Goal: Transaction & Acquisition: Purchase product/service

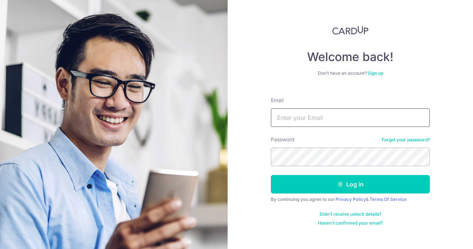
click at [333, 119] on input "Email" at bounding box center [350, 117] width 159 height 18
type input "contact@elijahpies.com.sg"
click at [271, 175] on button "Log in" at bounding box center [350, 184] width 159 height 18
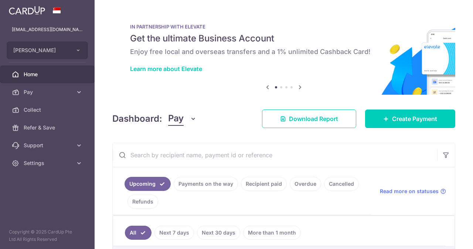
click at [40, 76] on span "Home" at bounding box center [48, 74] width 49 height 7
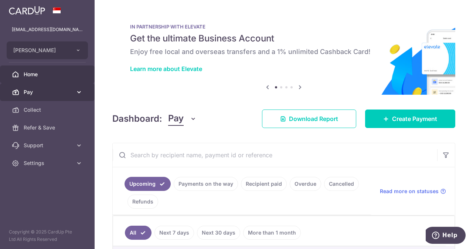
click at [36, 84] on link "Pay" at bounding box center [47, 92] width 95 height 18
click at [36, 90] on span "Pay" at bounding box center [48, 91] width 49 height 7
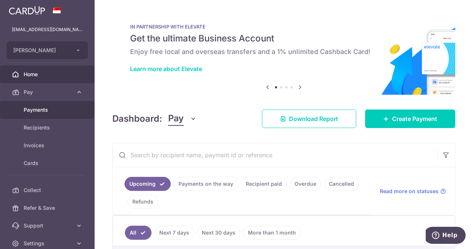
click at [42, 110] on span "Payments" at bounding box center [48, 109] width 49 height 7
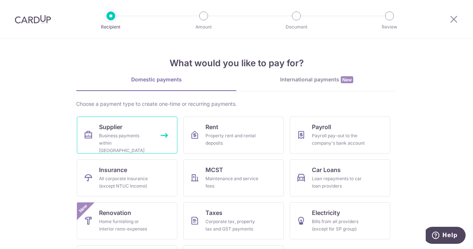
click at [138, 138] on div "Business payments within Singapore" at bounding box center [125, 143] width 53 height 22
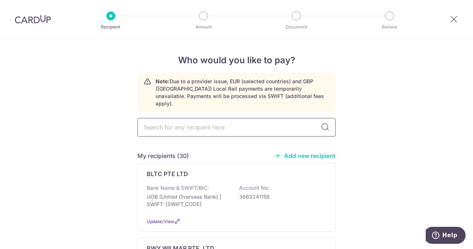
click at [208, 118] on input "text" at bounding box center [237, 127] width 198 height 18
type input "[PERSON_NAME]"
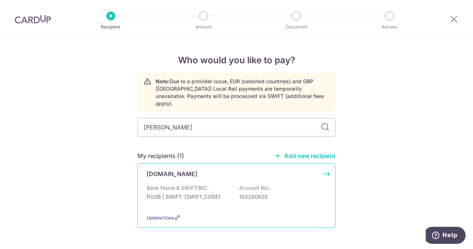
click at [190, 193] on p "POSB | SWIFT: [SWIFT_CODE]" at bounding box center [188, 196] width 83 height 7
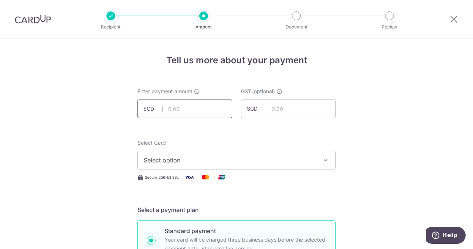
click at [217, 107] on input "text" at bounding box center [185, 108] width 95 height 18
type input "3,850.00"
type input "0.00"
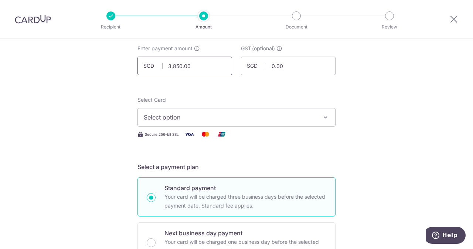
scroll to position [44, 0]
click at [206, 113] on span "Select option" at bounding box center [230, 116] width 172 height 9
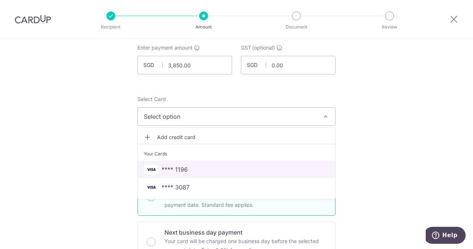
click at [189, 167] on span "**** 1196" at bounding box center [237, 169] width 186 height 9
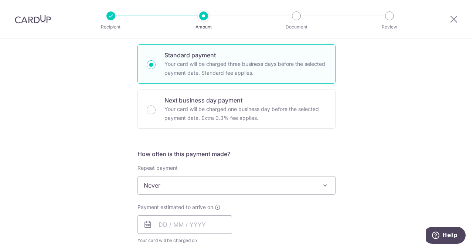
scroll to position [283, 0]
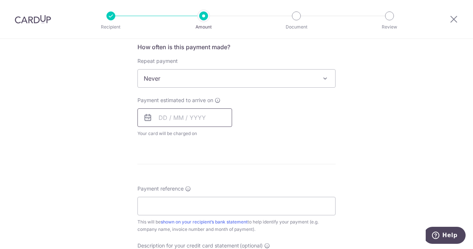
click at [163, 112] on input "text" at bounding box center [185, 117] width 95 height 18
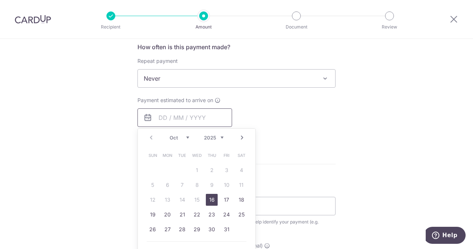
scroll to position [308, 0]
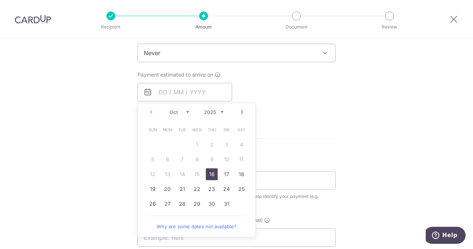
click at [209, 178] on link "16" at bounding box center [212, 174] width 12 height 12
type input "[DATE]"
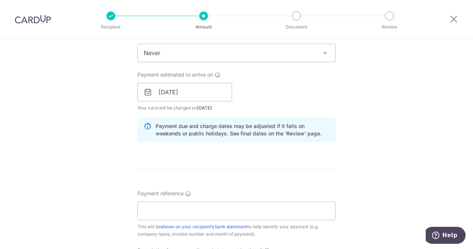
scroll to position [335, 0]
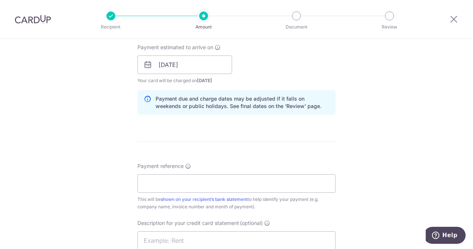
click at [210, 193] on div "Payment reference This will be shown on your recipient’s bank statement to help…" at bounding box center [237, 186] width 198 height 48
click at [202, 179] on input "Payment reference" at bounding box center [237, 183] width 198 height 18
paste input "2025101330"
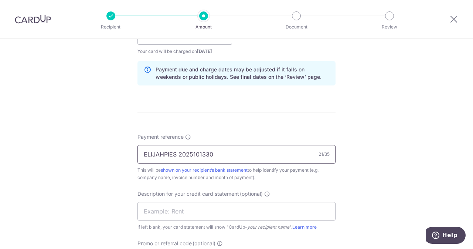
scroll to position [365, 0]
type input "ELIJAHPIES 2025101330"
click at [218, 202] on input "text" at bounding box center [237, 211] width 198 height 18
paste input "202510133"
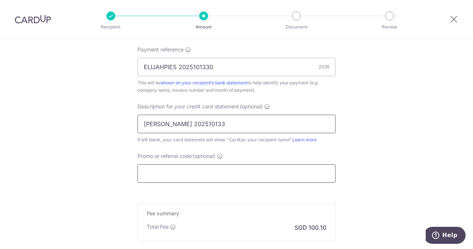
scroll to position [452, 0]
type input "HOLLY 202510133"
click at [195, 174] on input "Promo or referral code (optional)" at bounding box center [237, 173] width 198 height 18
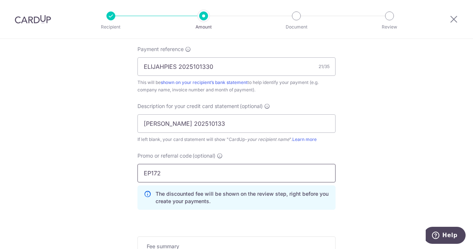
scroll to position [570, 0]
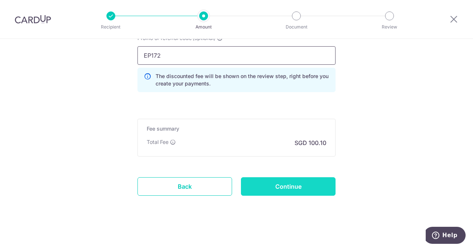
type input "EP172"
click at [324, 177] on input "Continue" at bounding box center [288, 186] width 95 height 18
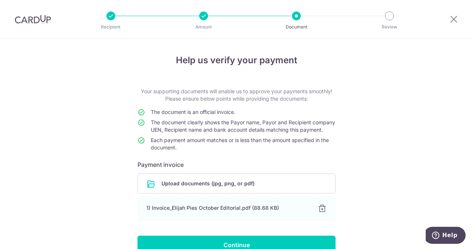
scroll to position [47, 0]
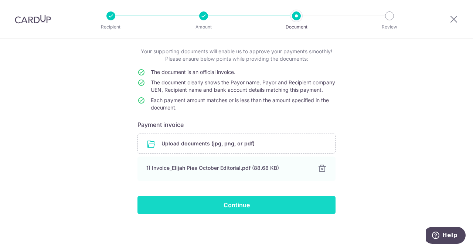
click at [291, 202] on input "Continue" at bounding box center [237, 205] width 198 height 18
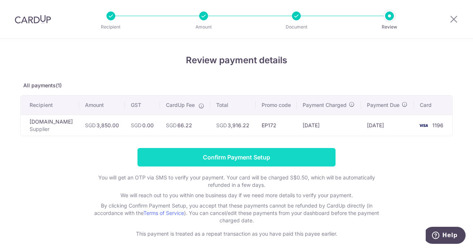
click at [222, 157] on input "Confirm Payment Setup" at bounding box center [237, 157] width 198 height 18
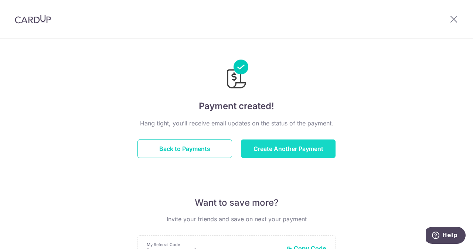
click at [288, 142] on button "Create Another Payment" at bounding box center [288, 148] width 95 height 18
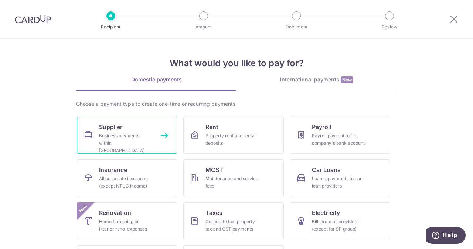
click at [132, 133] on div "Business payments within [GEOGRAPHIC_DATA]" at bounding box center [125, 143] width 53 height 22
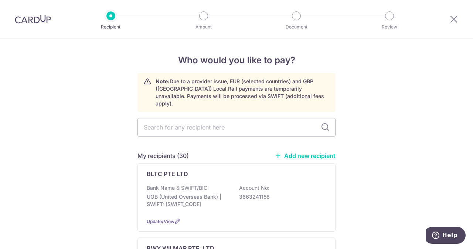
click at [287, 151] on div "My recipients (30) Add new recipient" at bounding box center [237, 155] width 198 height 9
click at [285, 151] on div "My recipients (30) Add new recipient" at bounding box center [237, 155] width 198 height 9
click at [242, 118] on input "text" at bounding box center [237, 127] width 198 height 18
type input "uni"
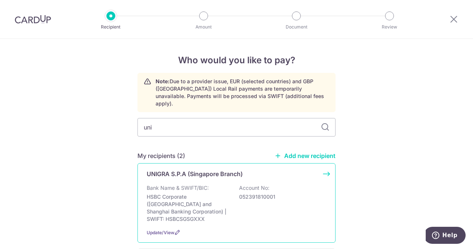
scroll to position [23, 0]
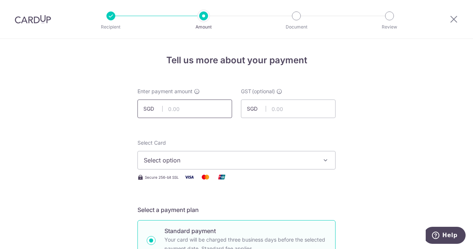
click at [222, 108] on input "text" at bounding box center [185, 108] width 95 height 18
click at [177, 114] on input "text" at bounding box center [185, 108] width 95 height 18
type input "516.20"
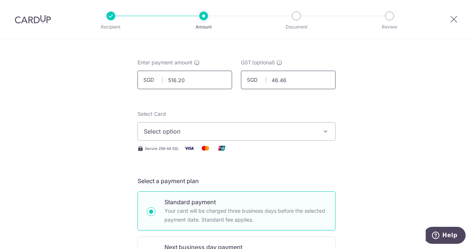
scroll to position [29, 0]
type input "46.46"
click at [177, 132] on span "Select option" at bounding box center [230, 130] width 172 height 9
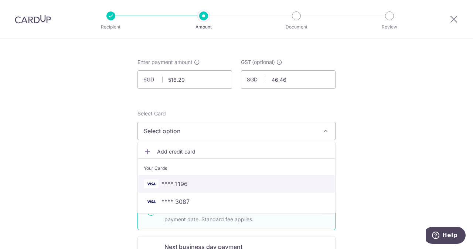
click at [175, 183] on span "**** 1196" at bounding box center [175, 183] width 26 height 9
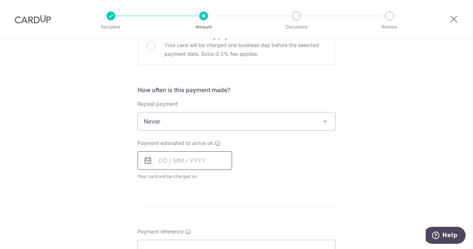
click at [198, 167] on input "text" at bounding box center [185, 160] width 95 height 18
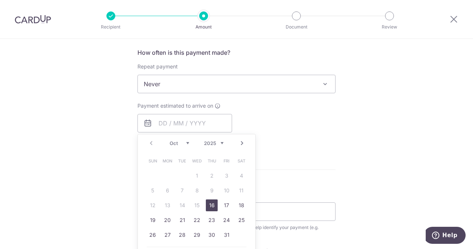
click at [209, 201] on link "16" at bounding box center [212, 205] width 12 height 12
type input "[DATE]"
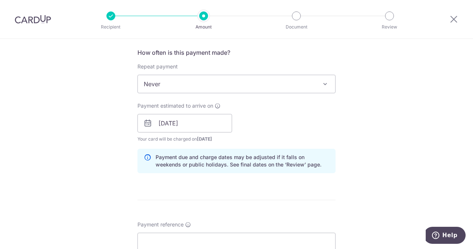
scroll to position [344, 0]
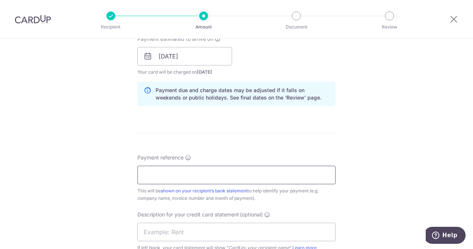
click at [234, 168] on input "Payment reference" at bounding box center [237, 175] width 198 height 18
drag, startPoint x: 234, startPoint y: 168, endPoint x: 178, endPoint y: 177, distance: 56.1
click at [178, 177] on input "ELIJAHPIES 267749" at bounding box center [237, 175] width 198 height 18
type input "ELIJAHPIES 267749"
click at [176, 228] on input "text" at bounding box center [237, 232] width 198 height 18
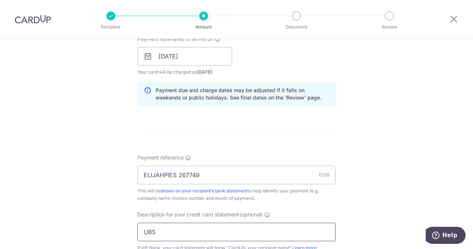
paste input "267749"
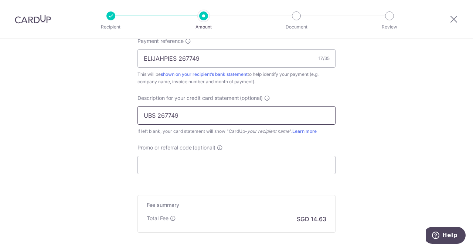
scroll to position [463, 0]
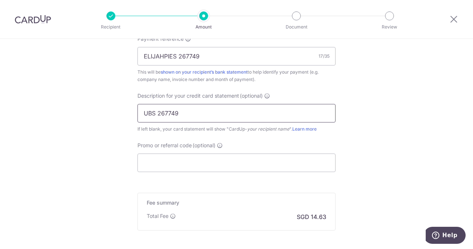
type input "UBS 267749"
click at [162, 163] on input "Promo or referral code (optional)" at bounding box center [237, 162] width 198 height 18
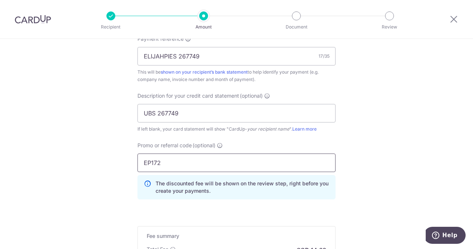
scroll to position [570, 0]
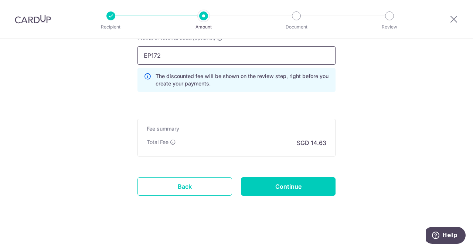
type input "EP172"
click at [279, 185] on input "Continue" at bounding box center [288, 186] width 95 height 18
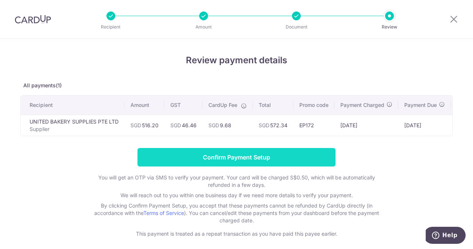
click at [225, 166] on input "Confirm Payment Setup" at bounding box center [237, 157] width 198 height 18
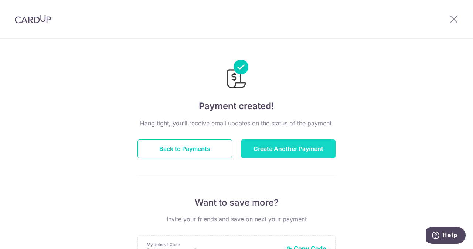
click at [251, 139] on button "Create Another Payment" at bounding box center [288, 148] width 95 height 18
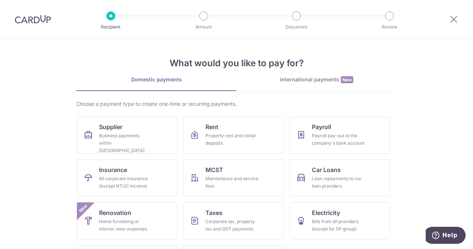
click at [132, 156] on ul "Supplier Business payments within Singapore Rent Property rent and rental depos…" at bounding box center [237, 202] width 320 height 172
click at [118, 141] on div "Business payments within Singapore" at bounding box center [125, 143] width 53 height 22
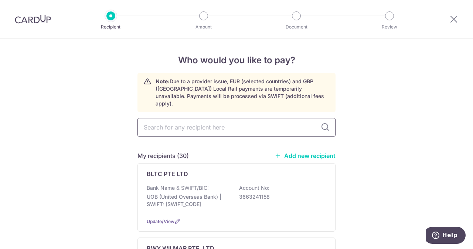
click at [196, 123] on input "text" at bounding box center [237, 127] width 198 height 18
type input "INDO"
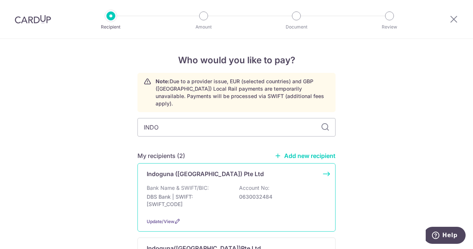
click at [182, 173] on div "Indoguna ([GEOGRAPHIC_DATA]) Pte Ltd Bank Name & SWIFT/BIC: DBS Bank | SWIFT: […" at bounding box center [237, 197] width 198 height 68
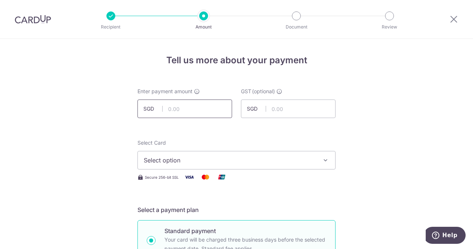
click at [206, 109] on input "text" at bounding box center [185, 108] width 95 height 18
type input "387.00"
type input "4"
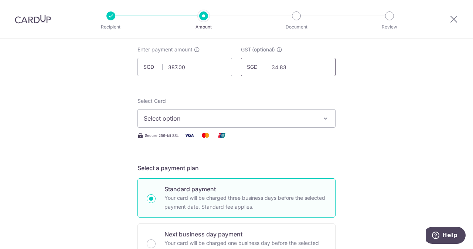
scroll to position [45, 0]
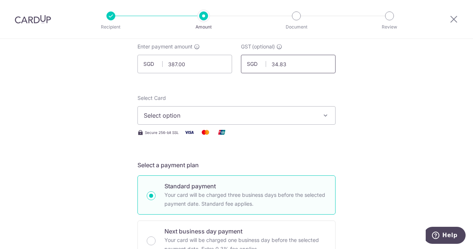
type input "34.83"
click at [197, 119] on span "Select option" at bounding box center [230, 115] width 172 height 9
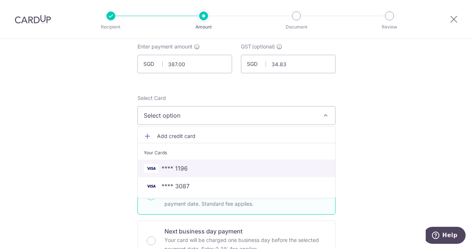
click at [176, 165] on span "**** 1196" at bounding box center [175, 168] width 26 height 9
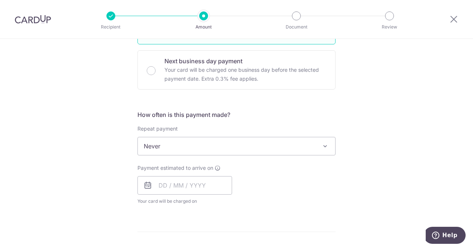
scroll to position [303, 0]
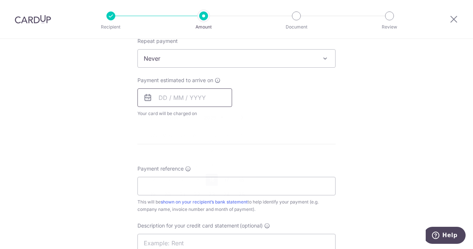
click at [170, 102] on input "text" at bounding box center [185, 97] width 95 height 18
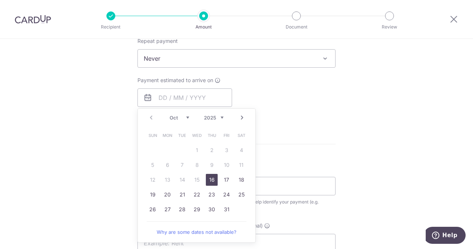
click at [212, 179] on link "16" at bounding box center [212, 180] width 12 height 12
type input "[DATE]"
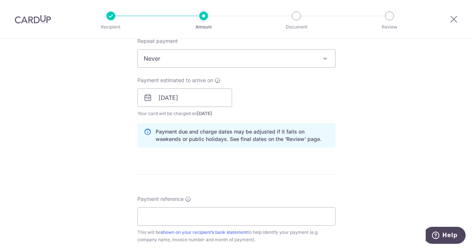
scroll to position [333, 0]
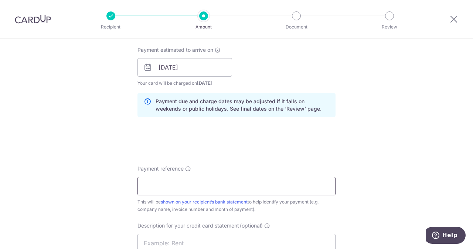
click at [236, 181] on input "Payment reference" at bounding box center [237, 186] width 198 height 18
drag, startPoint x: 236, startPoint y: 181, endPoint x: 178, endPoint y: 180, distance: 57.7
click at [178, 180] on input "ELIJAHPIES 5010615566" at bounding box center [237, 186] width 198 height 18
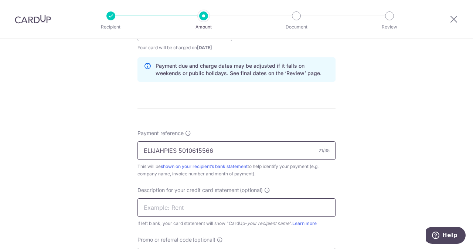
type input "ELIJAHPIES 5010615566"
click at [212, 205] on input "text" at bounding box center [237, 207] width 198 height 18
paste input "5010615566"
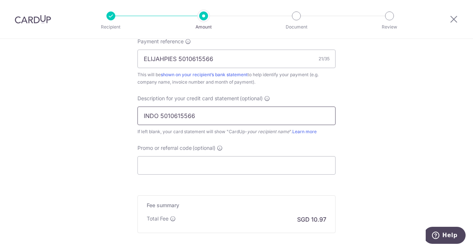
scroll to position [461, 0]
type input "INDO 5010615566"
click at [228, 161] on input "Promo or referral code (optional)" at bounding box center [237, 164] width 198 height 18
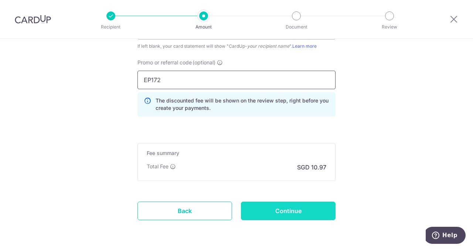
scroll to position [547, 0]
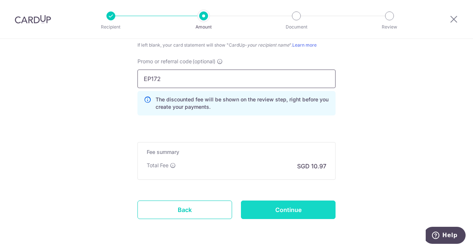
type input "EP172"
click at [296, 216] on input "Continue" at bounding box center [288, 209] width 95 height 18
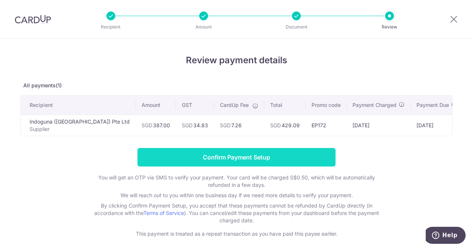
click at [234, 161] on input "Confirm Payment Setup" at bounding box center [237, 157] width 198 height 18
